Goal: Information Seeking & Learning: Check status

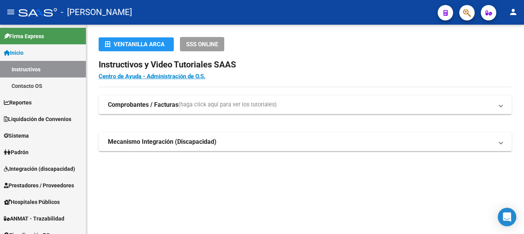
click at [472, 16] on button "button" at bounding box center [466, 12] width 15 height 15
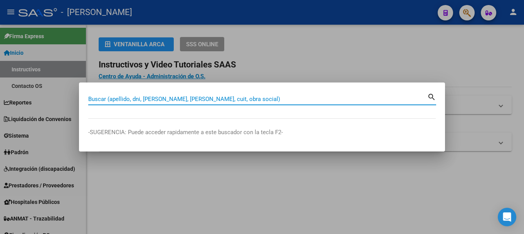
paste input "29752438"
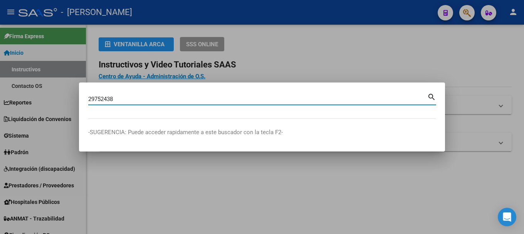
type input "29752438"
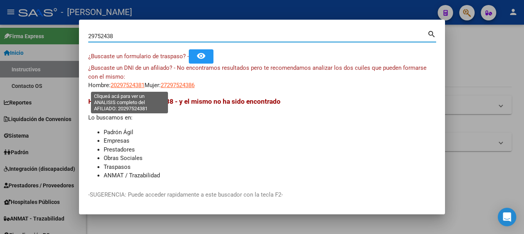
click at [133, 84] on span "20297524381" at bounding box center [128, 85] width 34 height 7
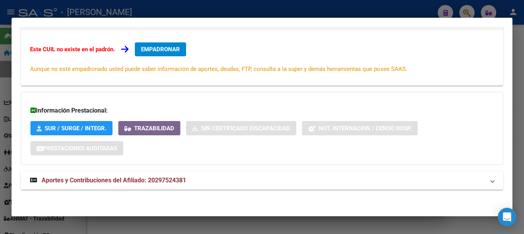
click at [158, 175] on mat-expansion-panel-header "Aportes y Contribuciones del Afiliado: 20297524381" at bounding box center [262, 180] width 482 height 18
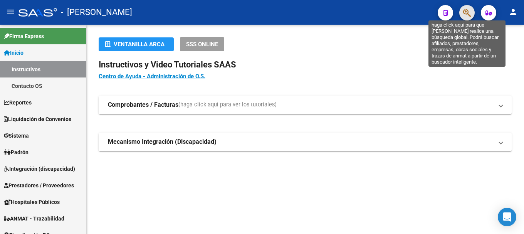
click at [469, 17] on icon "button" at bounding box center [467, 12] width 8 height 9
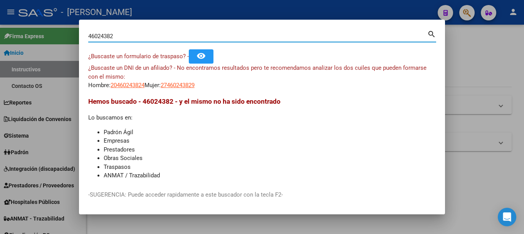
click at [108, 37] on input "46024382" at bounding box center [257, 36] width 339 height 7
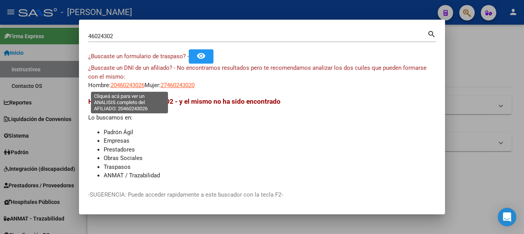
click at [131, 84] on span "20460243026" at bounding box center [128, 85] width 34 height 7
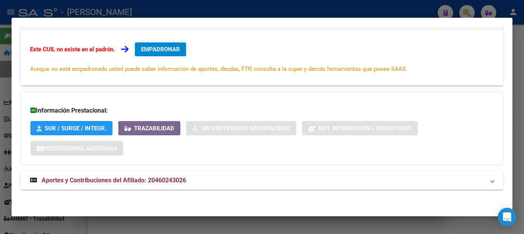
scroll to position [126, 0]
click at [175, 185] on mat-expansion-panel-header "Aportes y Contribuciones del Afiliado: 20460243026" at bounding box center [262, 180] width 482 height 18
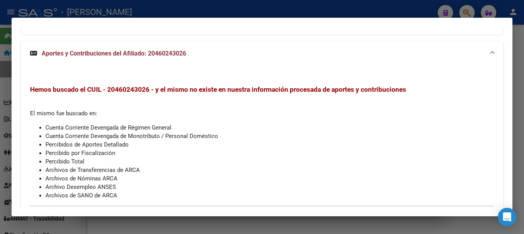
scroll to position [285, 0]
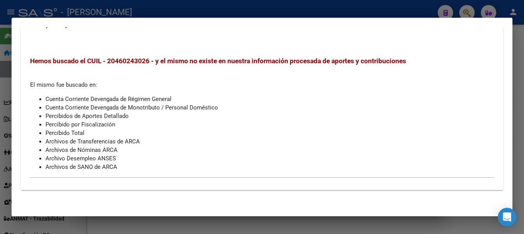
click at [0, 138] on div at bounding box center [262, 117] width 524 height 234
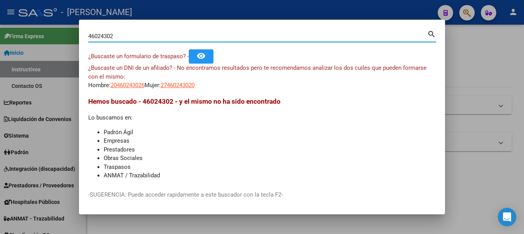
click at [109, 35] on input "46024302" at bounding box center [257, 36] width 339 height 7
type input "46024382"
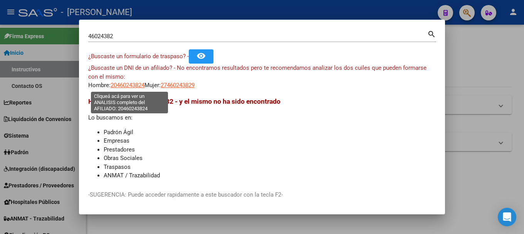
click at [128, 84] on span "20460243824" at bounding box center [128, 85] width 34 height 7
type textarea "20460243824"
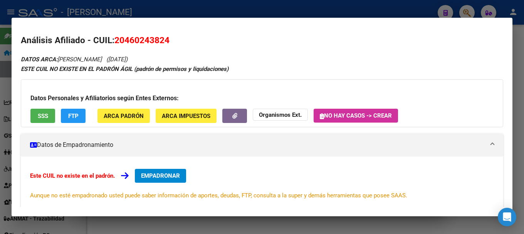
scroll to position [126, 0]
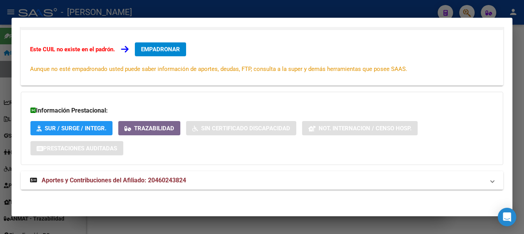
drag, startPoint x: 213, startPoint y: 201, endPoint x: 217, endPoint y: 185, distance: 16.7
click at [213, 200] on div "Análisis Afiliado - CUIL: 20460243824 DATOS ARCA: [PERSON_NAME] ([DATE]) ESTE C…" at bounding box center [262, 57] width 482 height 299
click at [217, 184] on mat-panel-title "Aportes y Contribuciones del Afiliado: 20460243824" at bounding box center [257, 180] width 455 height 9
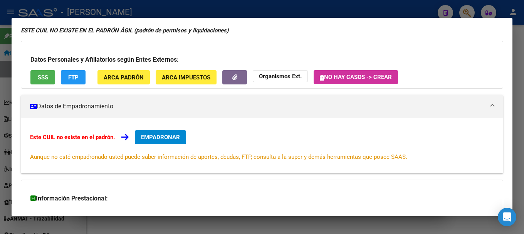
scroll to position [0, 0]
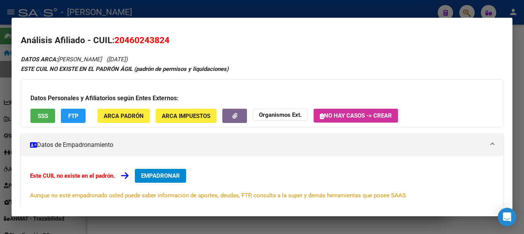
click at [162, 35] on h2 "Análisis Afiliado - CUIL: 20460243824" at bounding box center [262, 40] width 482 height 13
copy span "20460243824"
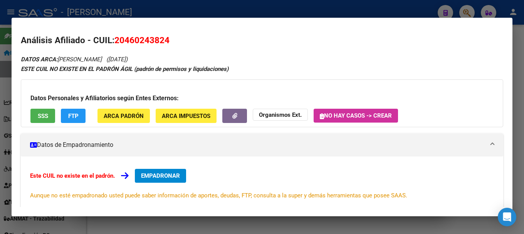
drag, startPoint x: 124, startPoint y: 40, endPoint x: 165, endPoint y: 39, distance: 40.5
click at [165, 39] on span "20460243824" at bounding box center [141, 40] width 55 height 10
copy span "46024382"
click at [234, 15] on div at bounding box center [262, 117] width 524 height 234
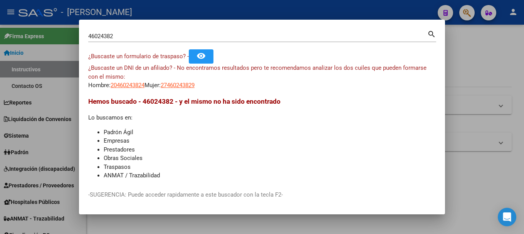
click at [154, 29] on div "46024382 Buscar (apellido, dni, [PERSON_NAME], [PERSON_NAME], cuit, obra social…" at bounding box center [262, 35] width 348 height 13
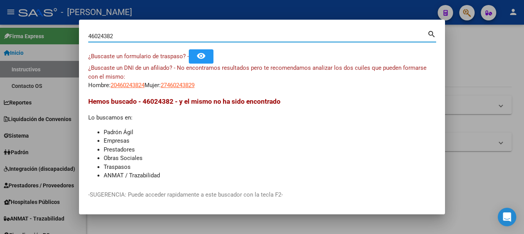
click at [145, 35] on input "46024382" at bounding box center [257, 36] width 339 height 7
type input "23047657"
click at [151, 34] on input "23047657" at bounding box center [257, 36] width 339 height 7
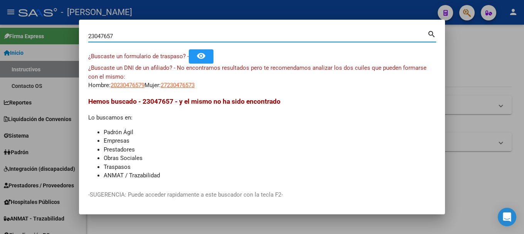
click at [151, 34] on input "23047657" at bounding box center [257, 36] width 339 height 7
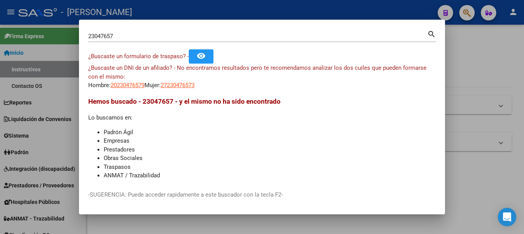
click at [194, 89] on app-link-go-to "27230476573" at bounding box center [178, 85] width 34 height 9
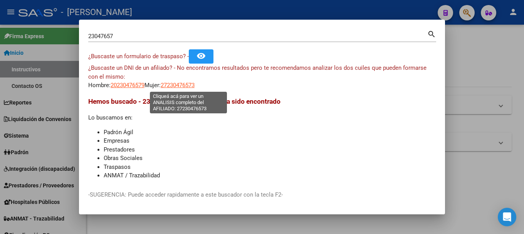
click at [193, 83] on span "27230476573" at bounding box center [178, 85] width 34 height 7
type textarea "27230476573"
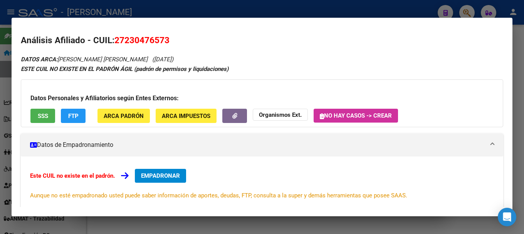
scroll to position [126, 0]
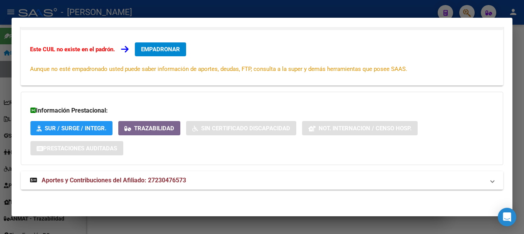
click at [175, 182] on span "Aportes y Contribuciones del Afiliado: 27230476573" at bounding box center [114, 179] width 145 height 7
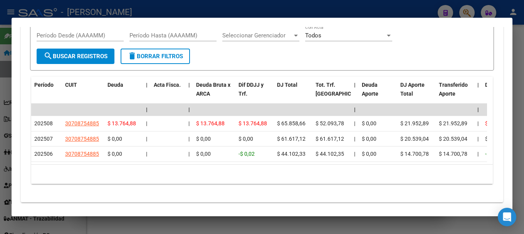
scroll to position [383, 0]
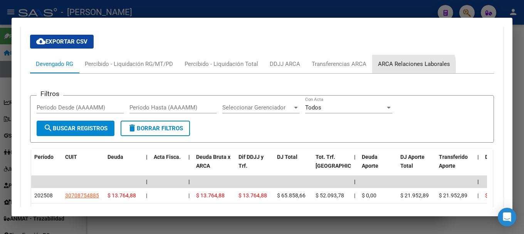
click at [408, 67] on div "ARCA Relaciones Laborales" at bounding box center [414, 64] width 72 height 8
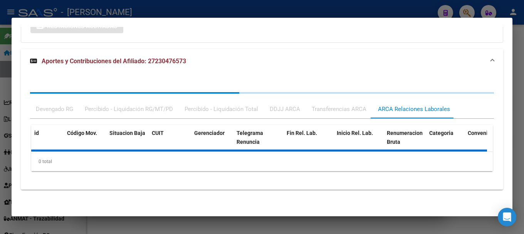
scroll to position [284, 0]
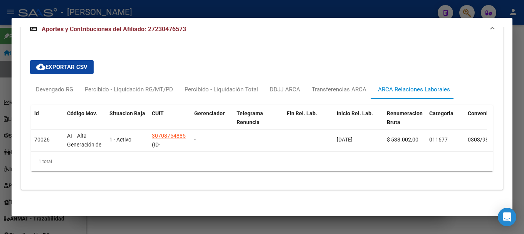
click at [190, 9] on div at bounding box center [262, 117] width 524 height 234
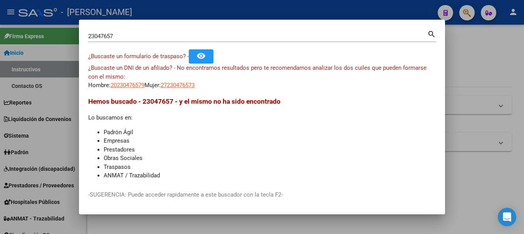
click at [133, 36] on input "23047657" at bounding box center [257, 36] width 339 height 7
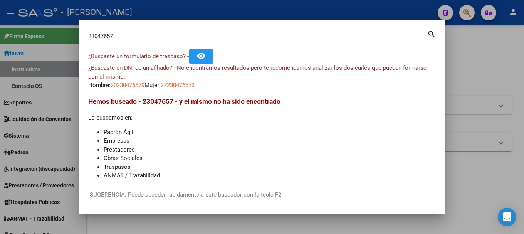
click at [133, 36] on input "23047657" at bounding box center [257, 36] width 339 height 7
paste input "7939686571"
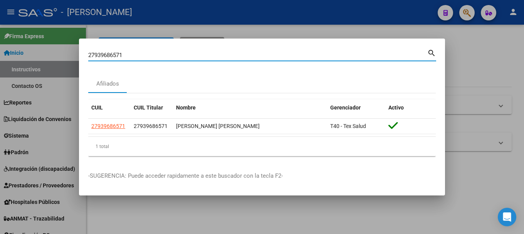
click at [160, 56] on input "27939686571" at bounding box center [257, 55] width 339 height 7
paste input "038211592"
type input "2038211592"
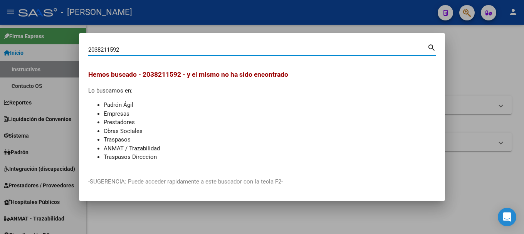
drag, startPoint x: 94, startPoint y: 49, endPoint x: 118, endPoint y: 49, distance: 23.9
click at [118, 49] on input "2038211592" at bounding box center [257, 49] width 339 height 7
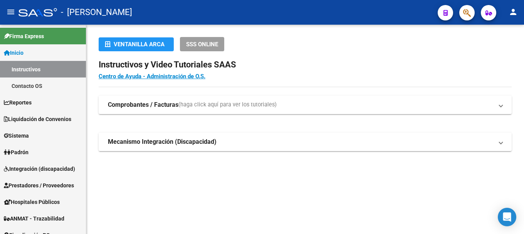
click at [458, 12] on div at bounding box center [464, 13] width 22 height 16
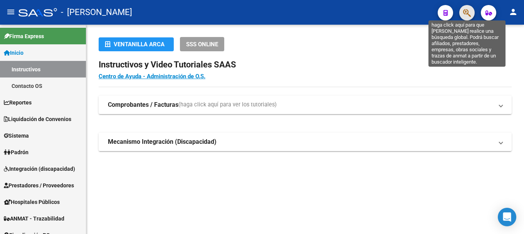
click at [467, 12] on icon "button" at bounding box center [467, 12] width 8 height 9
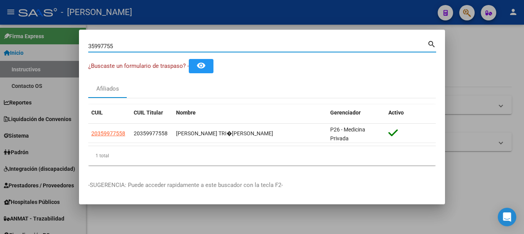
click at [151, 44] on input "35997755" at bounding box center [257, 46] width 339 height 7
paste input ": 20-31609819-4"
click at [213, 43] on input ": 20-31609819-4" at bounding box center [257, 46] width 339 height 7
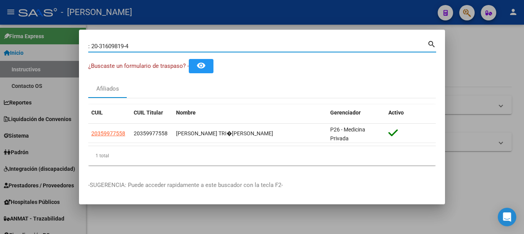
paste input "31609819"
click at [213, 43] on input ": 20-31609819-31609819" at bounding box center [257, 46] width 339 height 7
click at [213, 44] on input ": 20-31609819-31609819" at bounding box center [257, 46] width 339 height 7
paste input
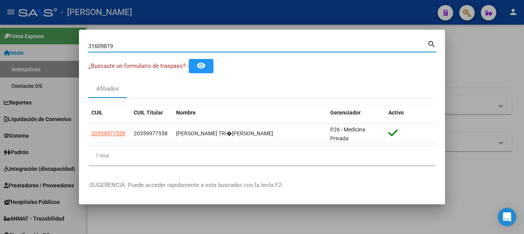
type input "31609819"
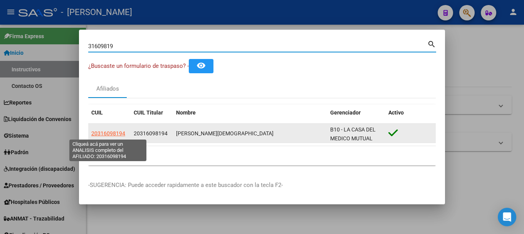
click at [105, 134] on span "20316098194" at bounding box center [108, 133] width 34 height 6
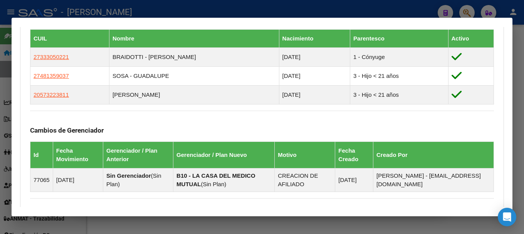
scroll to position [540, 0]
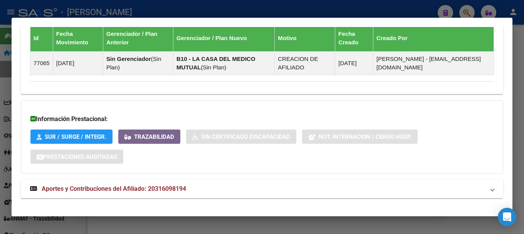
click at [171, 185] on strong "Aportes y Contribuciones del Afiliado: 20316098194" at bounding box center [108, 188] width 156 height 9
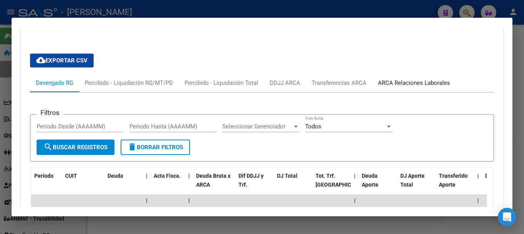
click at [399, 81] on div "ARCA Relaciones Laborales" at bounding box center [414, 83] width 72 height 8
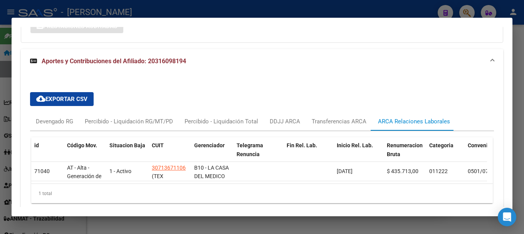
scroll to position [708, 0]
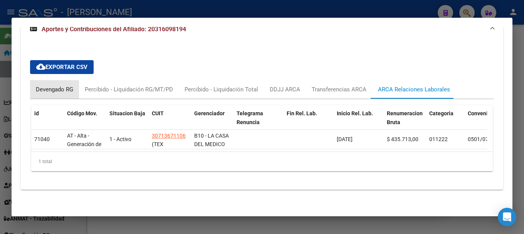
click at [71, 88] on div "Devengado RG" at bounding box center [54, 89] width 49 height 18
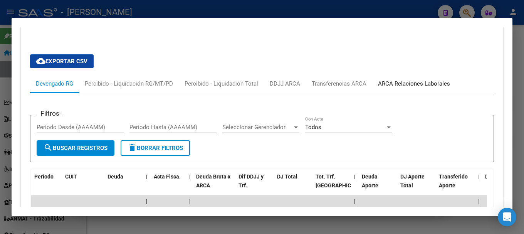
click at [412, 85] on div "ARCA Relaciones Laborales" at bounding box center [414, 83] width 72 height 8
